Goal: Information Seeking & Learning: Learn about a topic

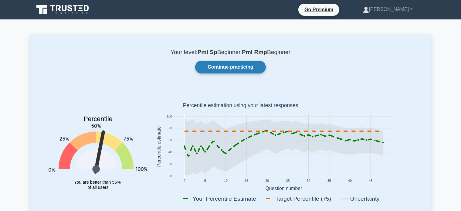
click at [250, 68] on link "Continue practicing" at bounding box center [230, 67] width 70 height 13
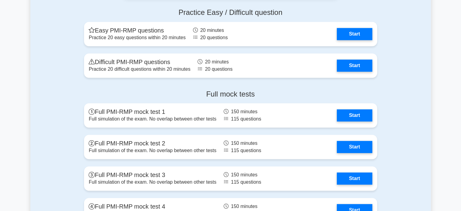
scroll to position [1517, 0]
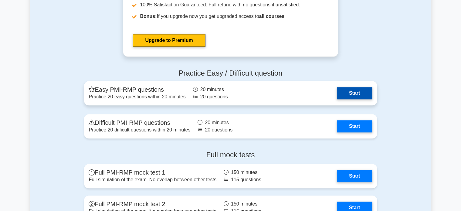
click at [353, 88] on link "Start" at bounding box center [354, 93] width 35 height 12
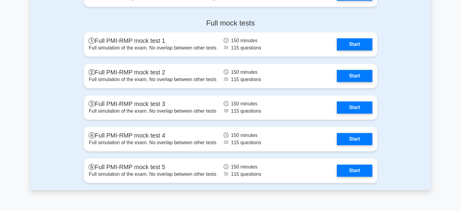
scroll to position [1608, 0]
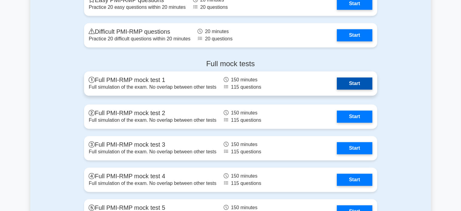
click at [337, 83] on link "Start" at bounding box center [354, 83] width 35 height 12
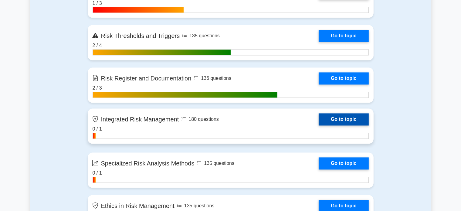
scroll to position [1153, 0]
